Goal: Transaction & Acquisition: Register for event/course

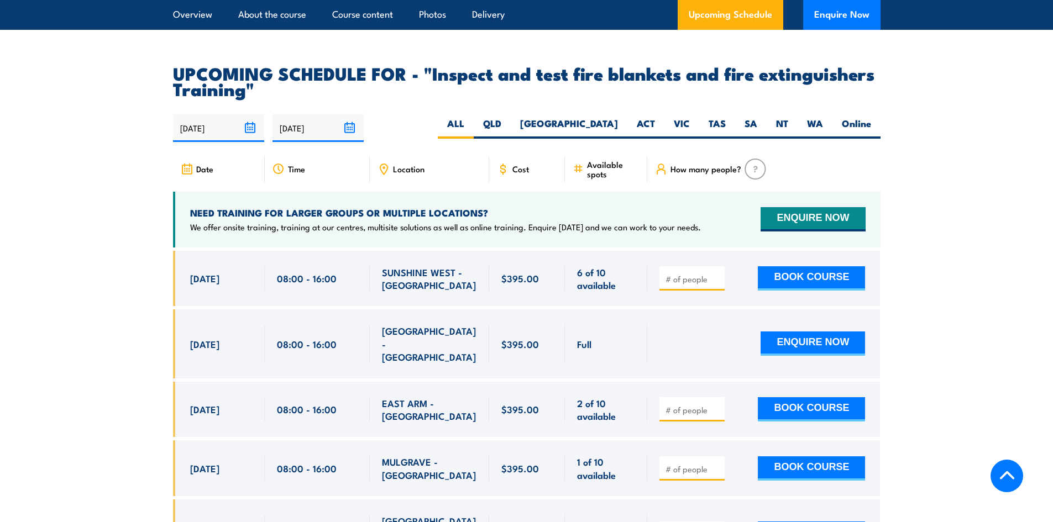
scroll to position [1990, 0]
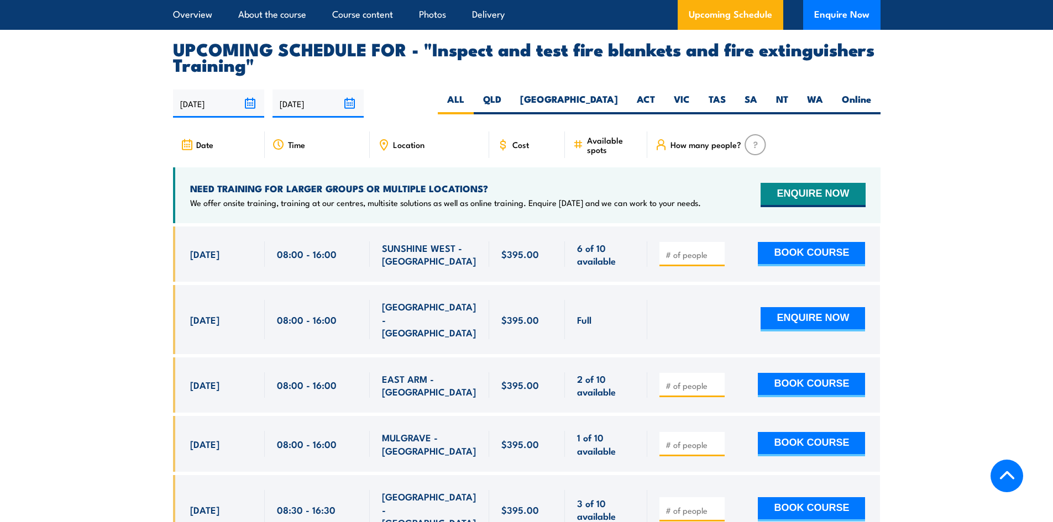
click at [718, 260] on span at bounding box center [691, 254] width 57 height 13
type input "1"
click at [716, 260] on input "1" at bounding box center [693, 254] width 55 height 11
click at [825, 266] on button "BOOK COURSE" at bounding box center [811, 254] width 107 height 24
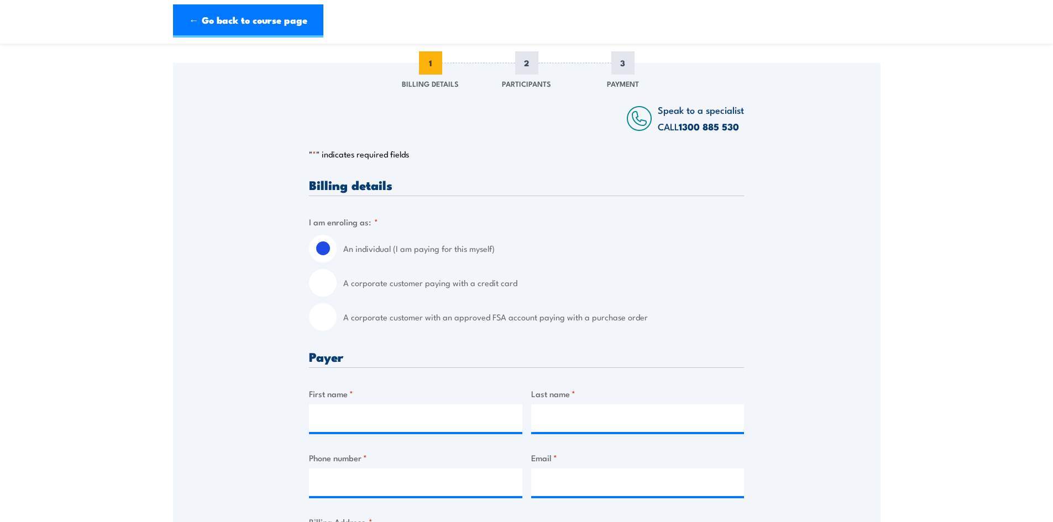
scroll to position [166, 0]
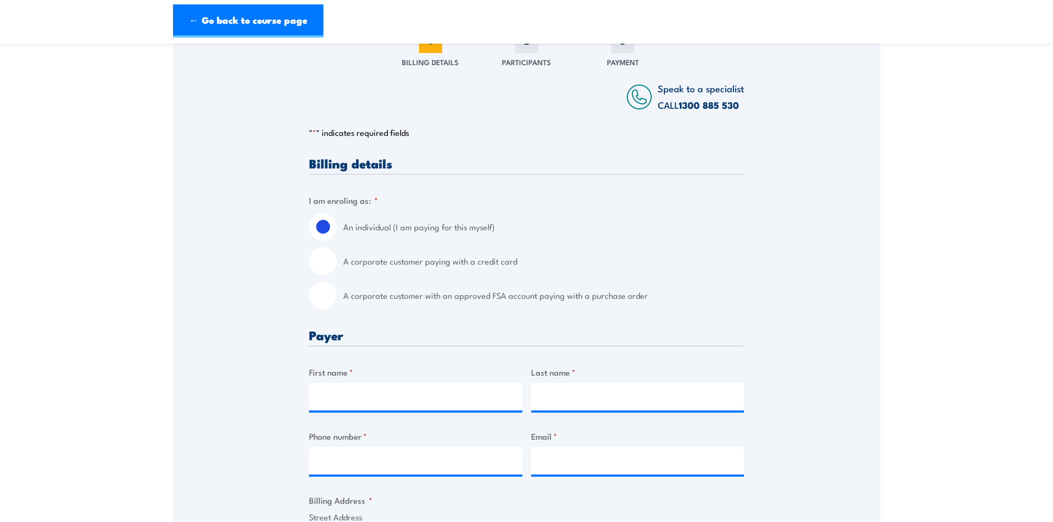
click at [320, 261] on input "A corporate customer paying with a credit card" at bounding box center [323, 262] width 28 height 28
radio input "true"
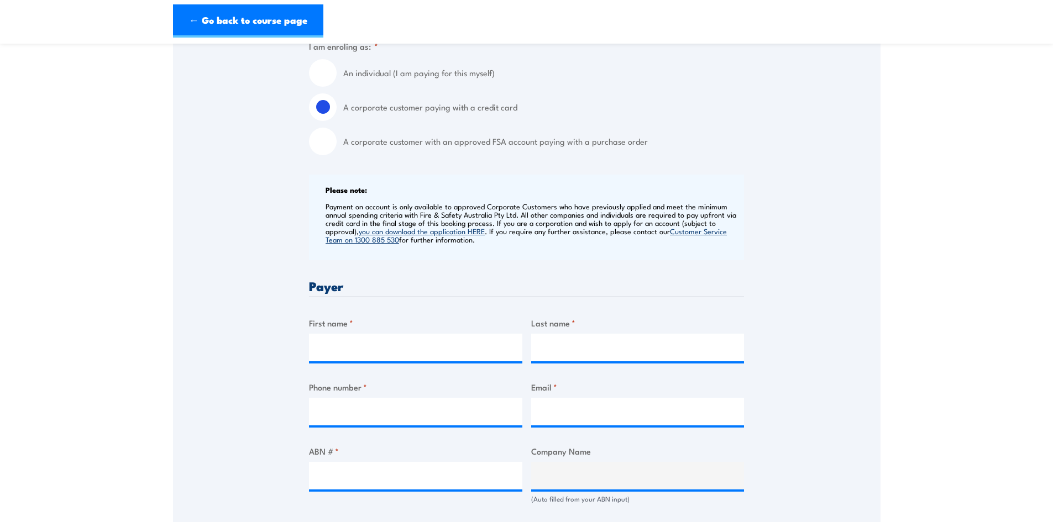
scroll to position [332, 0]
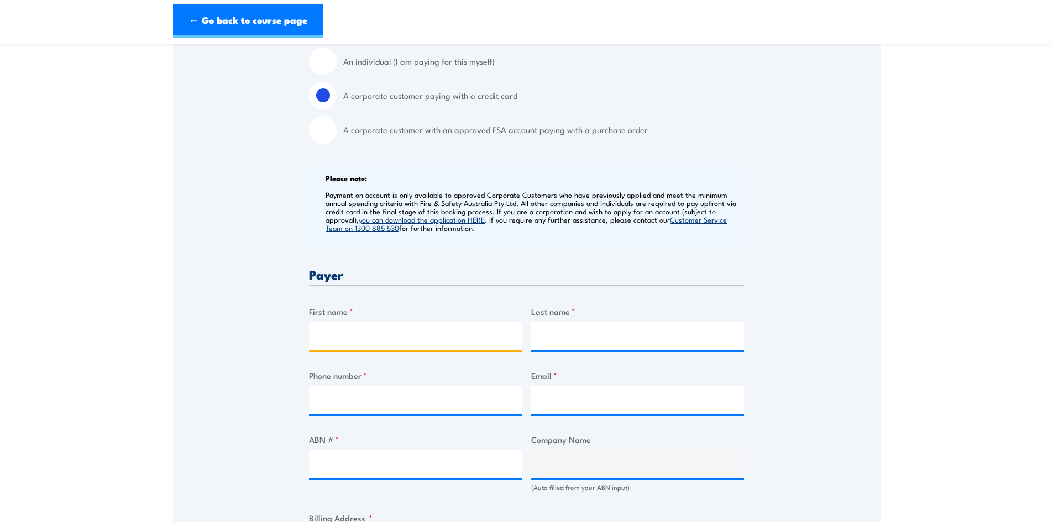
click at [339, 332] on input "First name *" at bounding box center [415, 336] width 213 height 28
type input "Cliff"
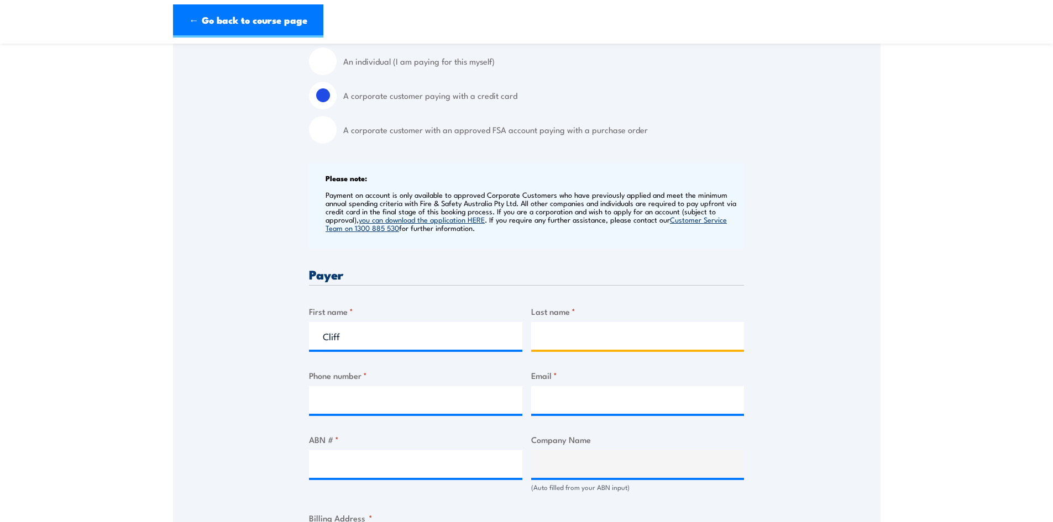
click at [553, 336] on input "Last name *" at bounding box center [637, 336] width 213 height 28
type input "Chadwick"
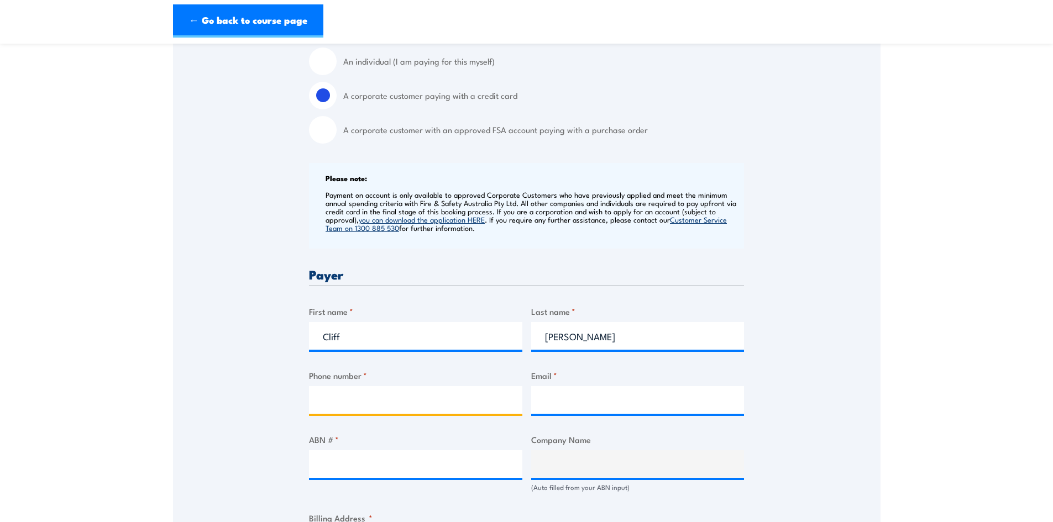
click at [361, 395] on input "Phone number *" at bounding box center [415, 400] width 213 height 28
type input "95872777"
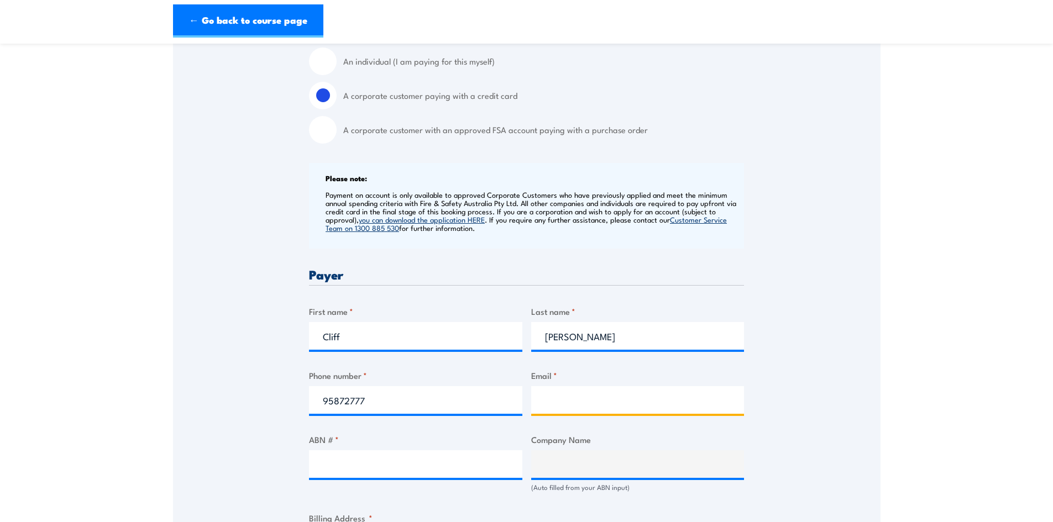
click at [544, 399] on input "Email *" at bounding box center [637, 400] width 213 height 28
type input "steve@chadwickforklifts.com.au"
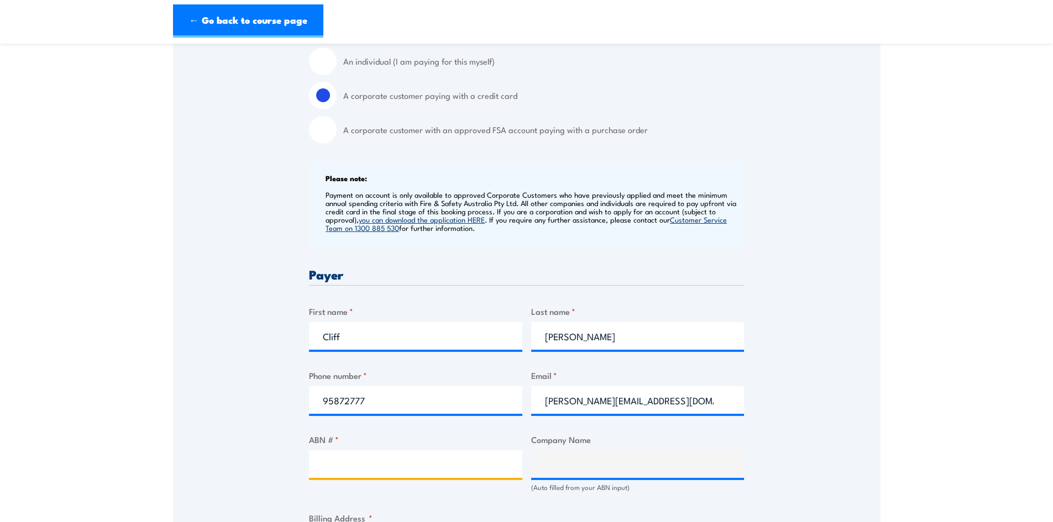
click at [319, 458] on input "ABN # *" at bounding box center [415, 465] width 213 height 28
click at [358, 464] on input "ABN # *" at bounding box center [415, 465] width 213 height 28
type input "17452094716"
type input "The Trustee for CRC Unit Trust"
type input "17452094716"
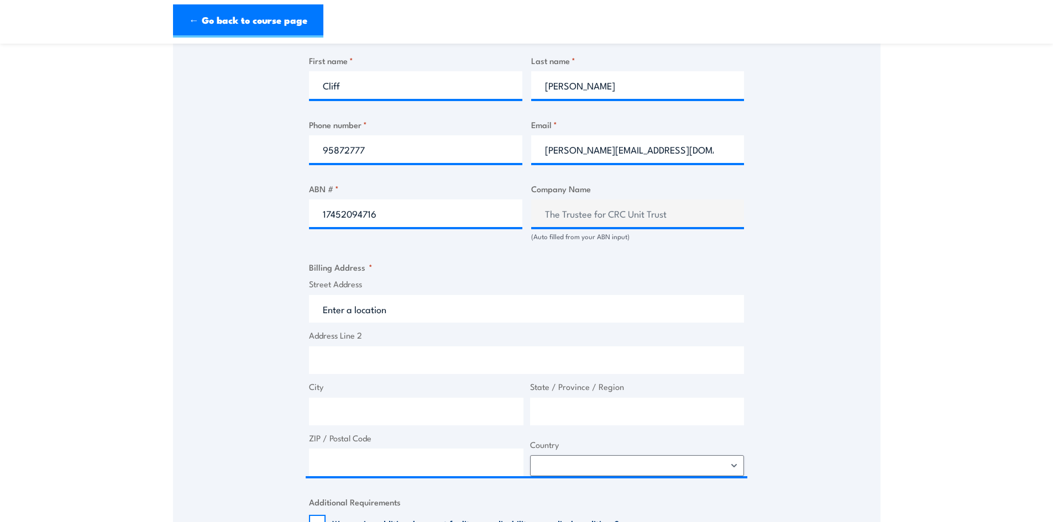
scroll to position [626, 0]
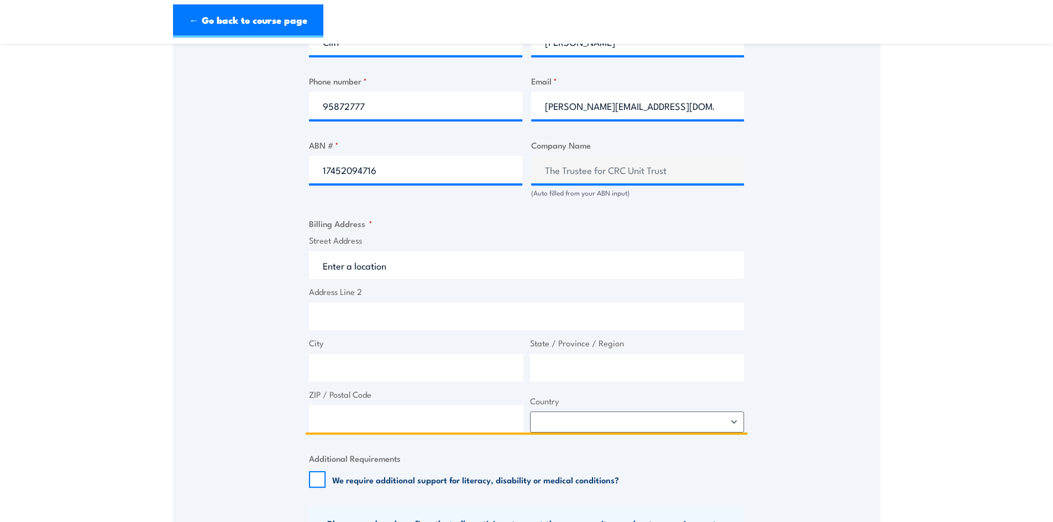
click at [349, 265] on input "Street Address" at bounding box center [526, 266] width 435 height 28
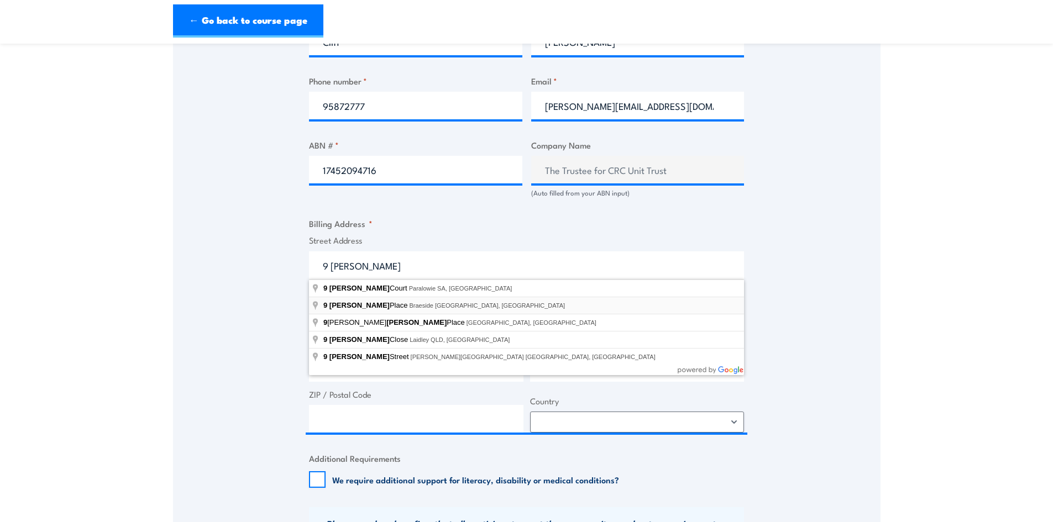
type input "9 Wyman Place, Braeside VIC, Australia"
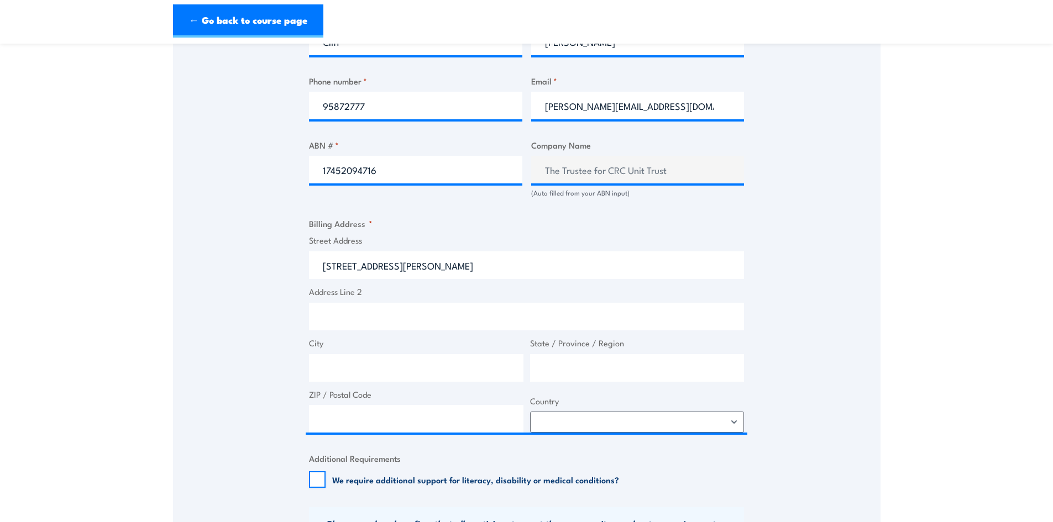
type input "9 Wyman Pl"
type input "Braeside"
type input "Victoria"
type input "3195"
select select "Australia"
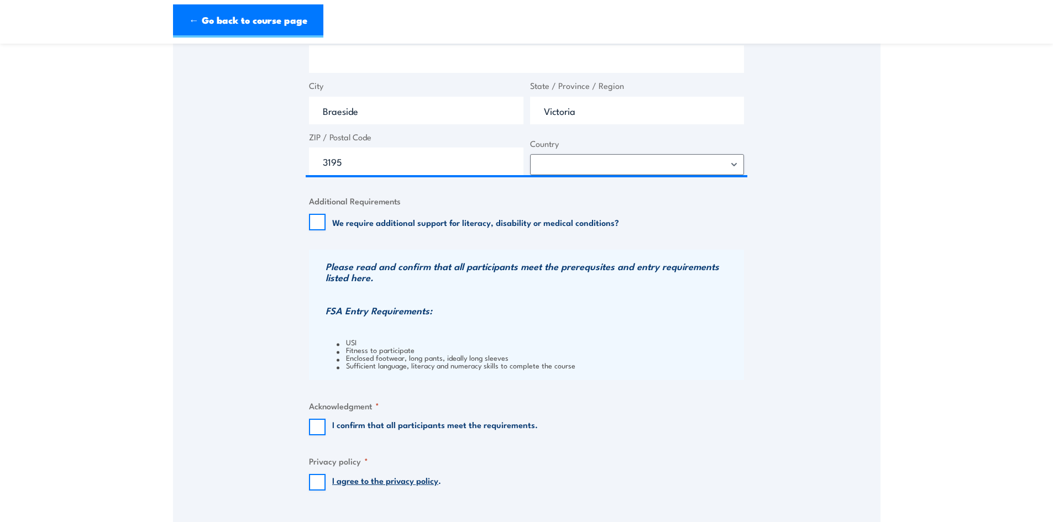
scroll to position [903, 0]
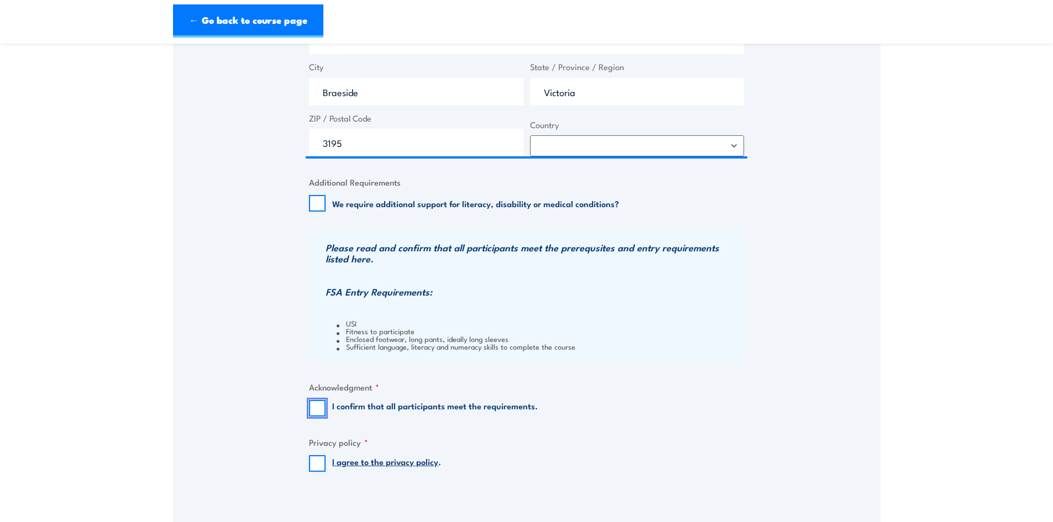
click at [320, 408] on input "I confirm that all participants meet the requirements." at bounding box center [317, 408] width 17 height 17
checkbox input "true"
click at [315, 460] on input "I agree to the privacy policy ." at bounding box center [317, 463] width 17 height 17
checkbox input "true"
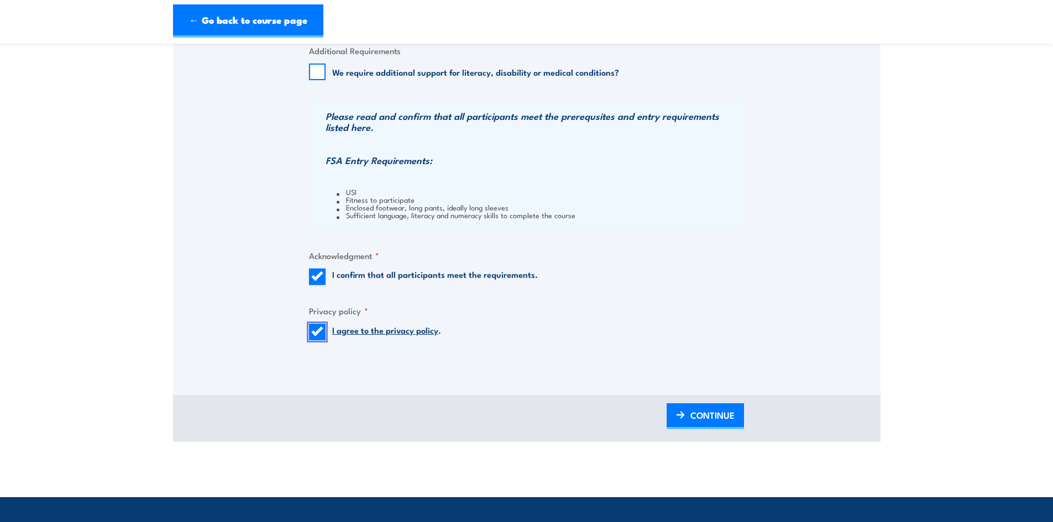
scroll to position [1069, 0]
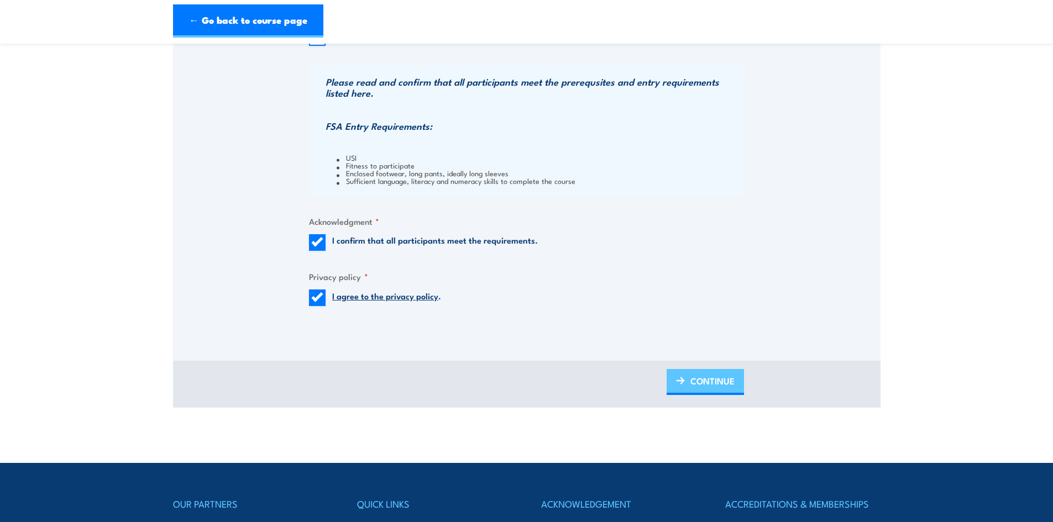
click at [708, 384] on span "CONTINUE" at bounding box center [712, 380] width 44 height 29
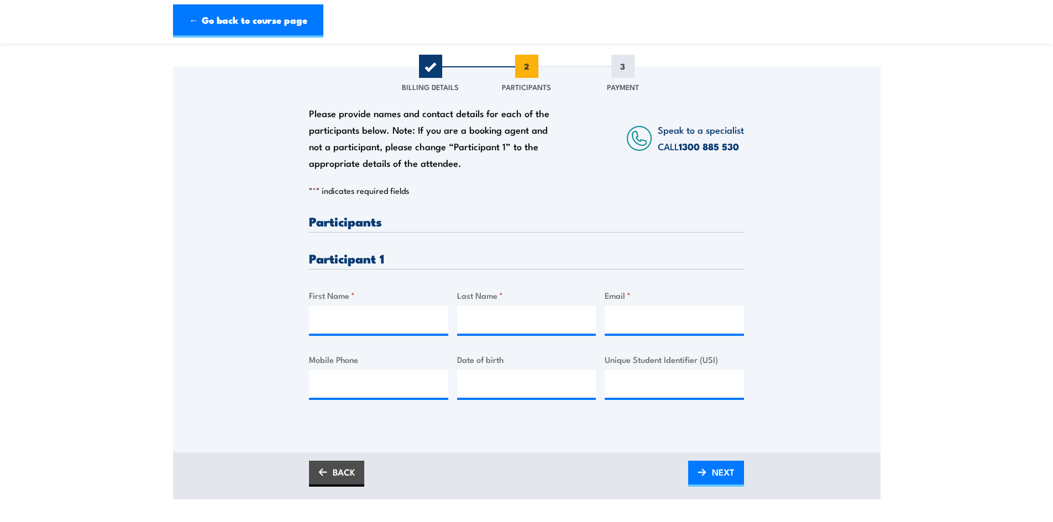
scroll to position [166, 0]
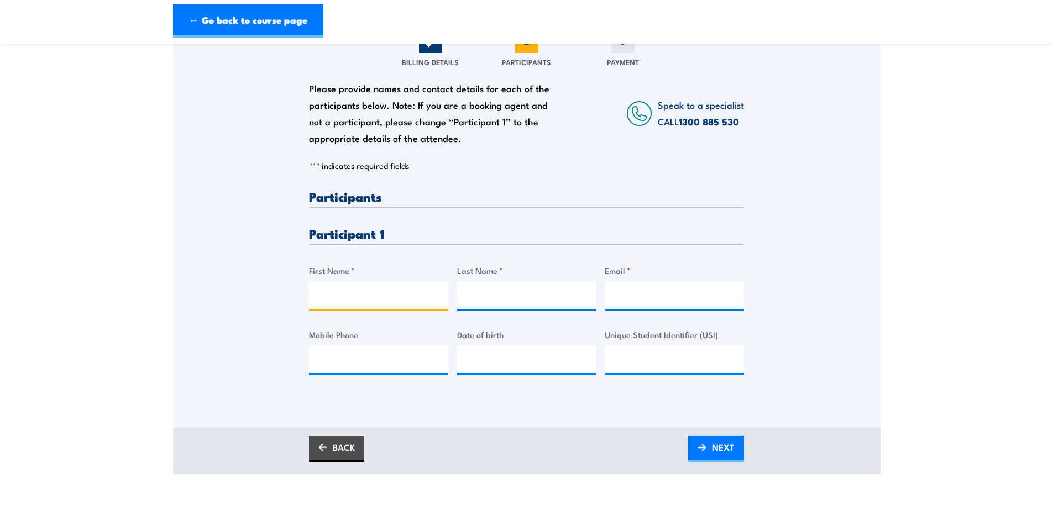
click at [335, 288] on input "First Name *" at bounding box center [378, 295] width 139 height 28
type input "Z"
type input "Paul"
click at [514, 292] on input "Last Name *" at bounding box center [526, 295] width 139 height 28
type input "Borg"
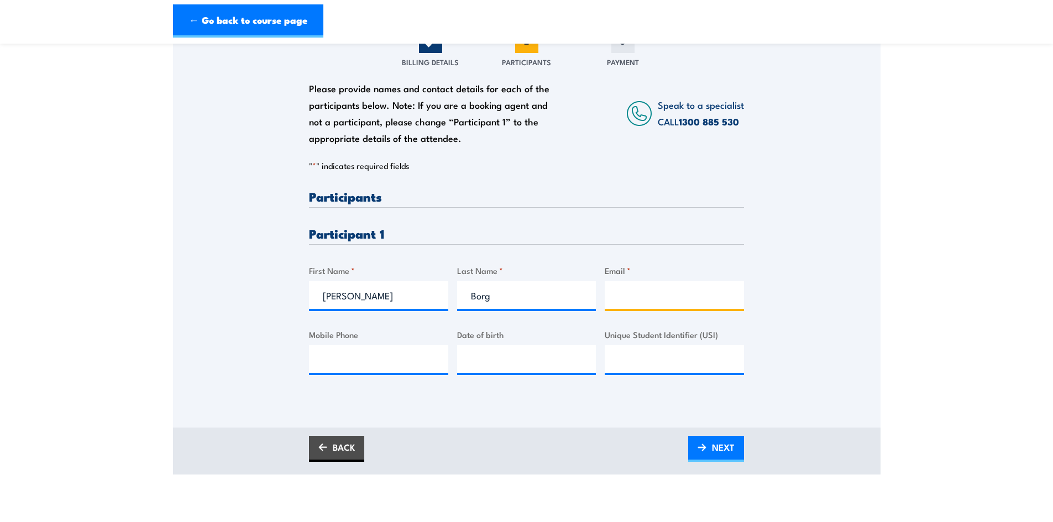
click at [620, 291] on input "Email *" at bounding box center [674, 295] width 139 height 28
type input "steve@chadwickforklifts.com.au"
click at [322, 358] on input "Mobile Phone" at bounding box center [378, 359] width 139 height 28
type input "0400692407"
click at [489, 359] on input "__/__/____" at bounding box center [526, 359] width 139 height 28
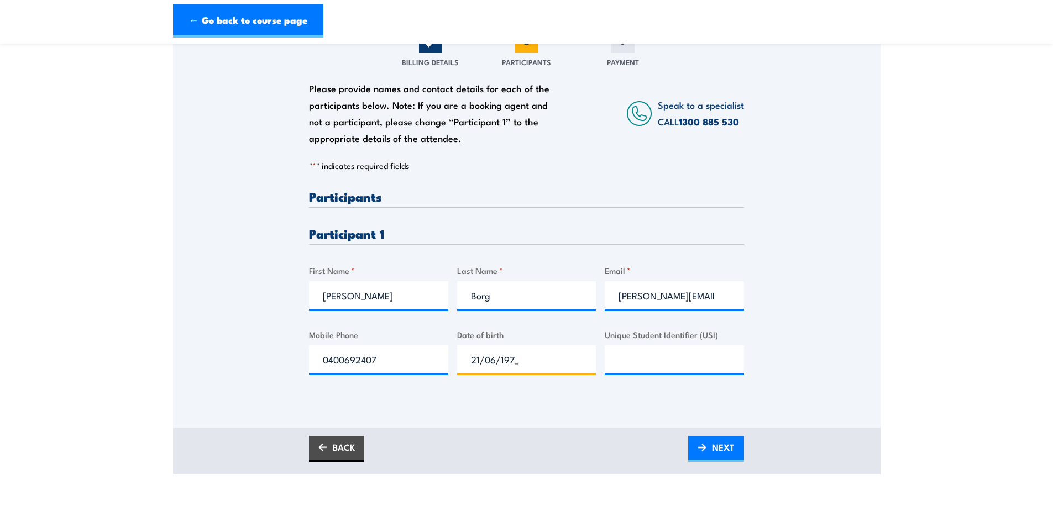
type input "21/06/1977"
drag, startPoint x: 633, startPoint y: 404, endPoint x: 648, endPoint y: 400, distance: 15.3
click at [634, 404] on div "Please provide names and contact details for each of the participants below. No…" at bounding box center [527, 234] width 708 height 386
click at [706, 446] on img at bounding box center [702, 448] width 9 height 8
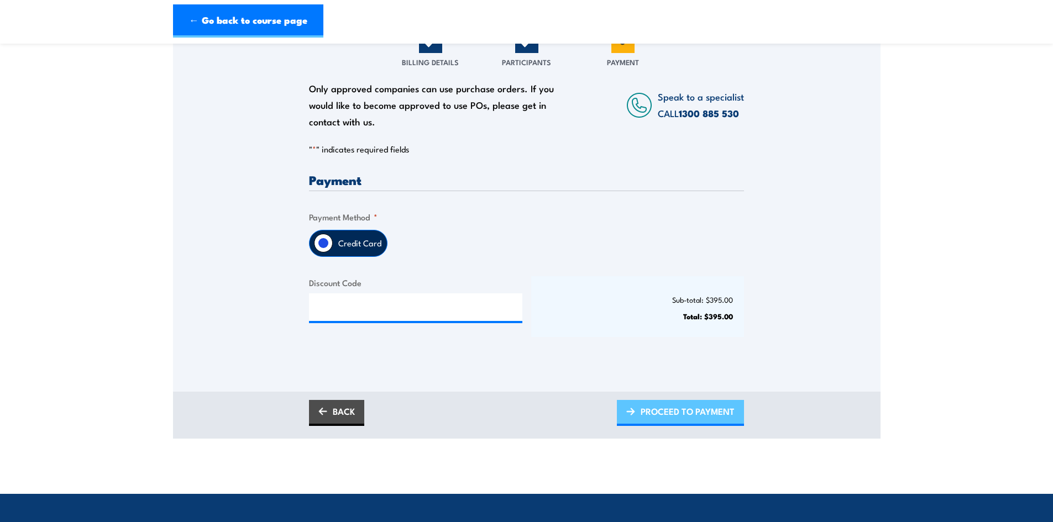
click at [668, 416] on span "PROCEED TO PAYMENT" at bounding box center [688, 411] width 94 height 29
